Goal: Task Accomplishment & Management: Complete application form

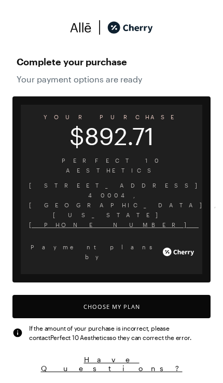
scroll to position [858, 0]
click at [139, 295] on button "Choose My Plan" at bounding box center [111, 306] width 198 height 23
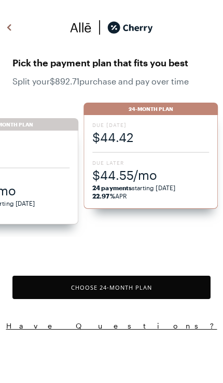
click at [153, 185] on span "24 payments starting [DATE]" at bounding box center [133, 187] width 83 height 7
click at [146, 156] on div "Due [DATE] $44.42 Due Later $44.55/mo 24 payments starting [DATE] 22.97% APR" at bounding box center [151, 162] width 134 height 94
click at [143, 192] on span "24 payments starting [DATE] 22.97% APR" at bounding box center [150, 192] width 117 height 17
click at [150, 185] on span "24 payments starting [DATE]" at bounding box center [133, 187] width 83 height 7
click at [154, 291] on button "Choose 24 -Month Plan" at bounding box center [111, 287] width 198 height 23
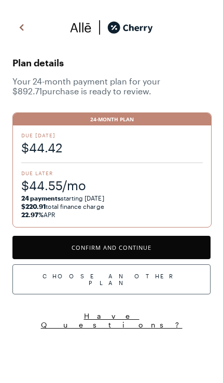
click at [170, 249] on button "Confirm and Continue" at bounding box center [111, 247] width 198 height 23
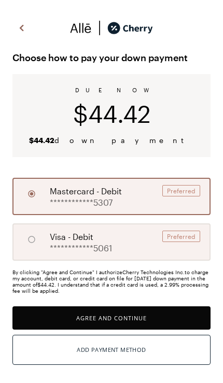
click at [128, 314] on button "Agree and Continue" at bounding box center [111, 318] width 198 height 23
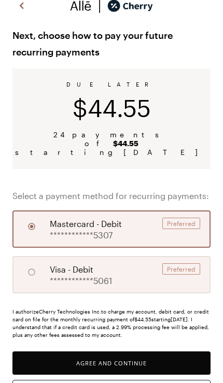
scroll to position [22, 0]
click at [132, 355] on button "Agree and Continue" at bounding box center [111, 363] width 198 height 23
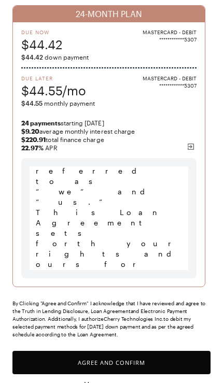
scroll to position [111, 0]
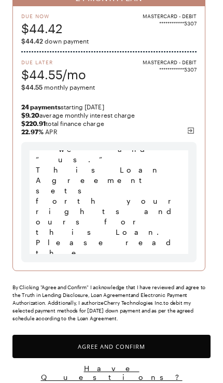
click at [117, 348] on button "Agree and Confirm" at bounding box center [111, 346] width 198 height 23
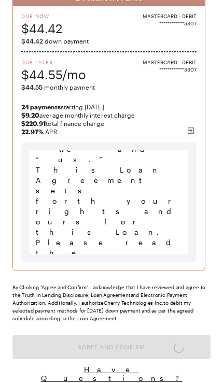
scroll to position [569, 0]
